Goal: Task Accomplishment & Management: Use online tool/utility

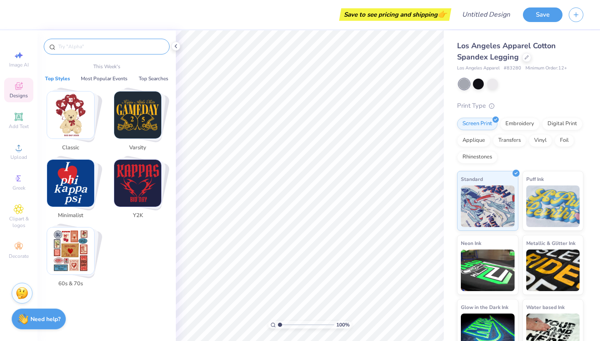
click at [107, 43] on input "text" at bounding box center [110, 46] width 107 height 8
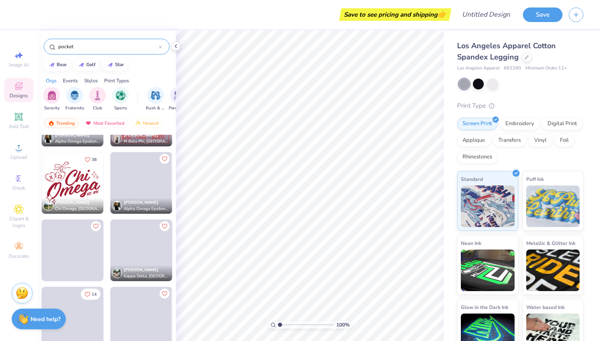
scroll to position [598, 0]
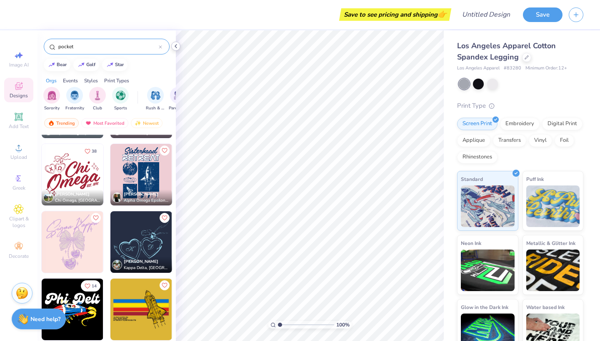
type input "pocket"
click at [178, 46] on icon at bounding box center [175, 46] width 7 height 7
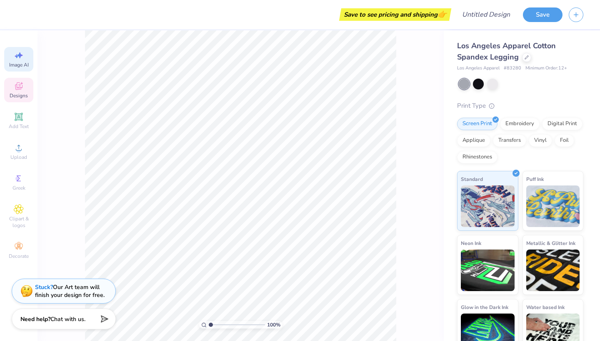
click at [17, 56] on icon at bounding box center [20, 55] width 6 height 6
select select "4"
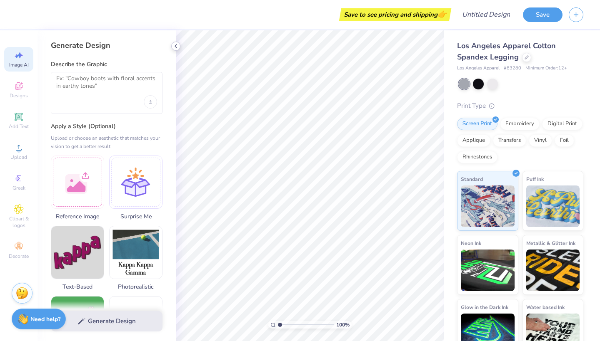
click at [176, 50] on div at bounding box center [175, 46] width 9 height 9
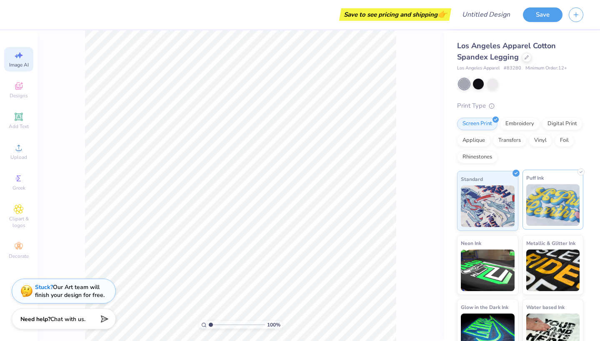
scroll to position [0, 0]
click at [17, 124] on span "Add Text" at bounding box center [19, 126] width 20 height 7
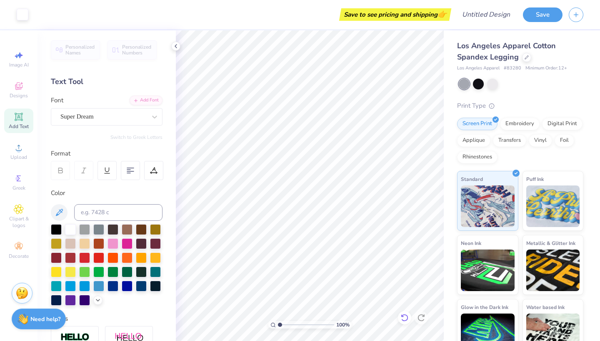
click at [401, 318] on icon at bounding box center [404, 318] width 8 height 8
click at [419, 318] on icon at bounding box center [421, 318] width 8 height 8
click at [177, 46] on icon at bounding box center [175, 46] width 7 height 7
